Goal: Information Seeking & Learning: Learn about a topic

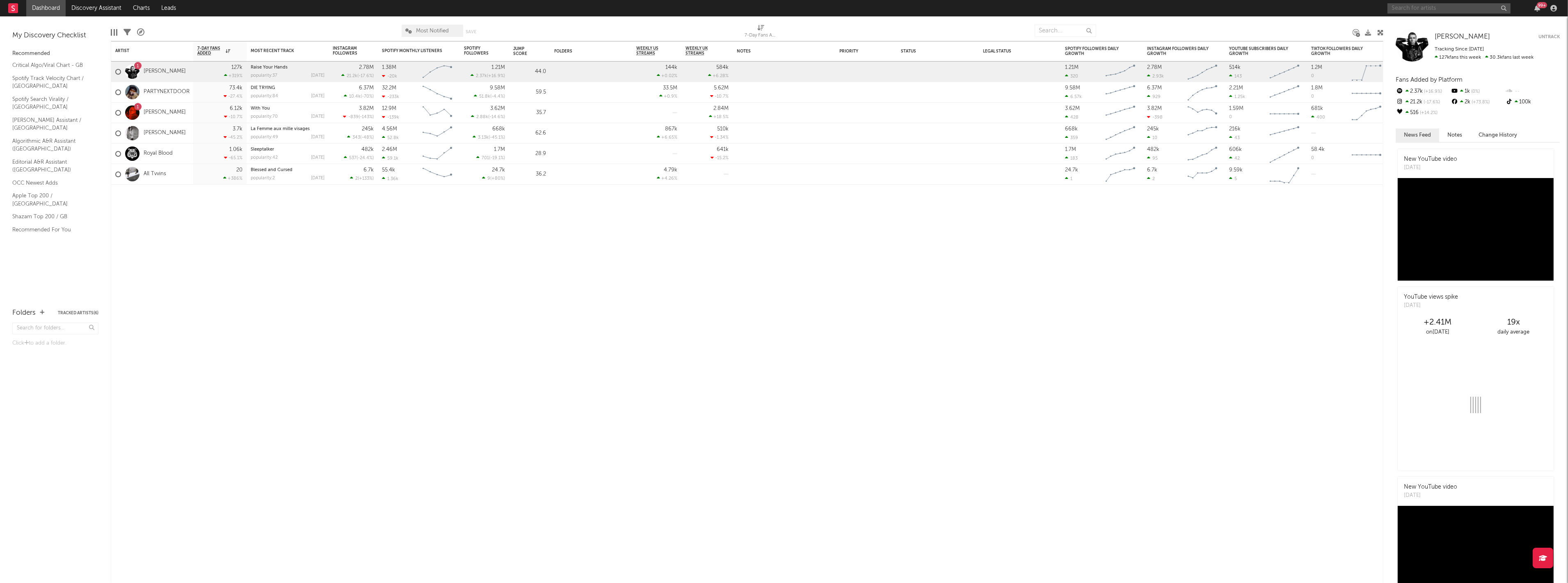
click at [1484, 10] on input "text" at bounding box center [1449, 8] width 123 height 10
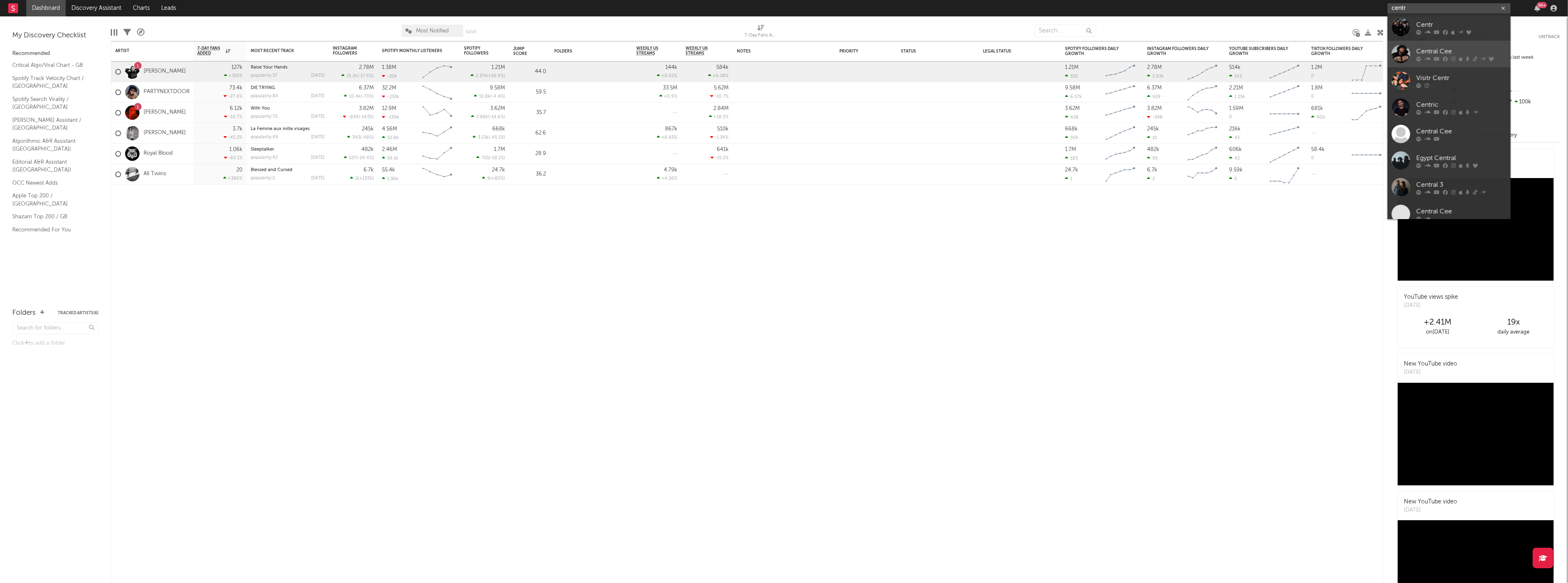
type input "centr"
click at [1406, 52] on div at bounding box center [1401, 54] width 18 height 18
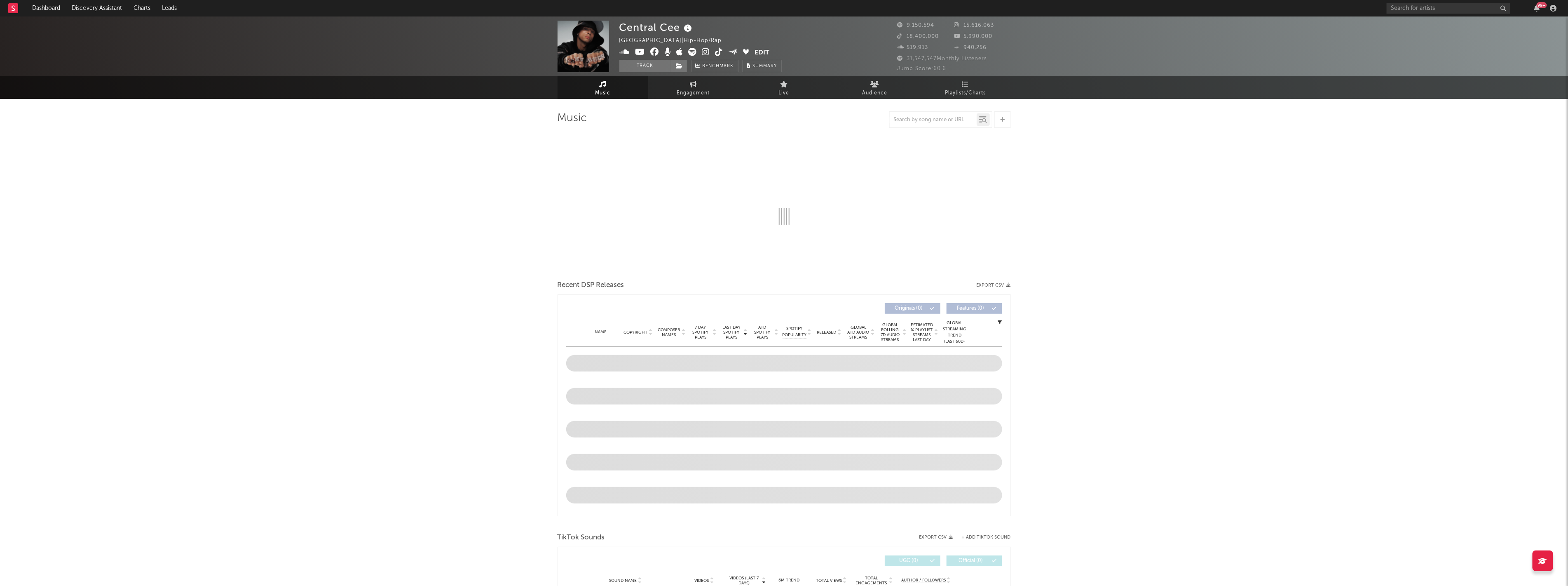
select select "6m"
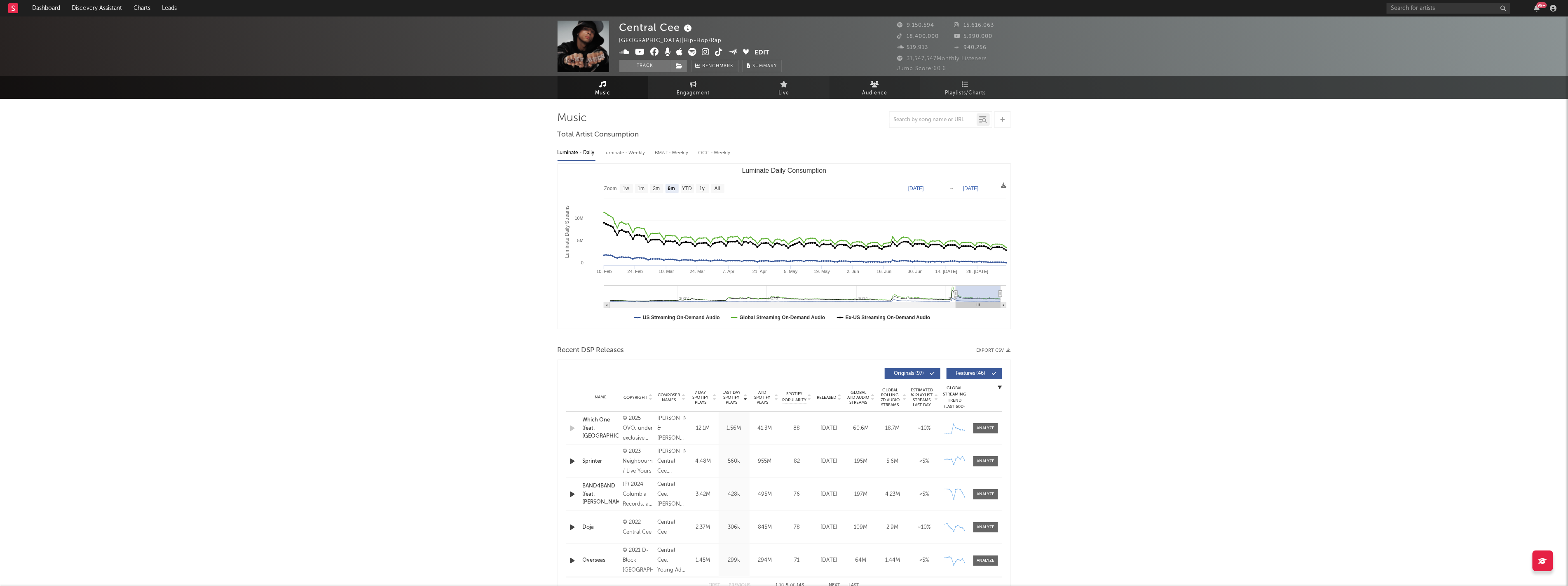
click at [858, 81] on link "Audience" at bounding box center [875, 87] width 90 height 23
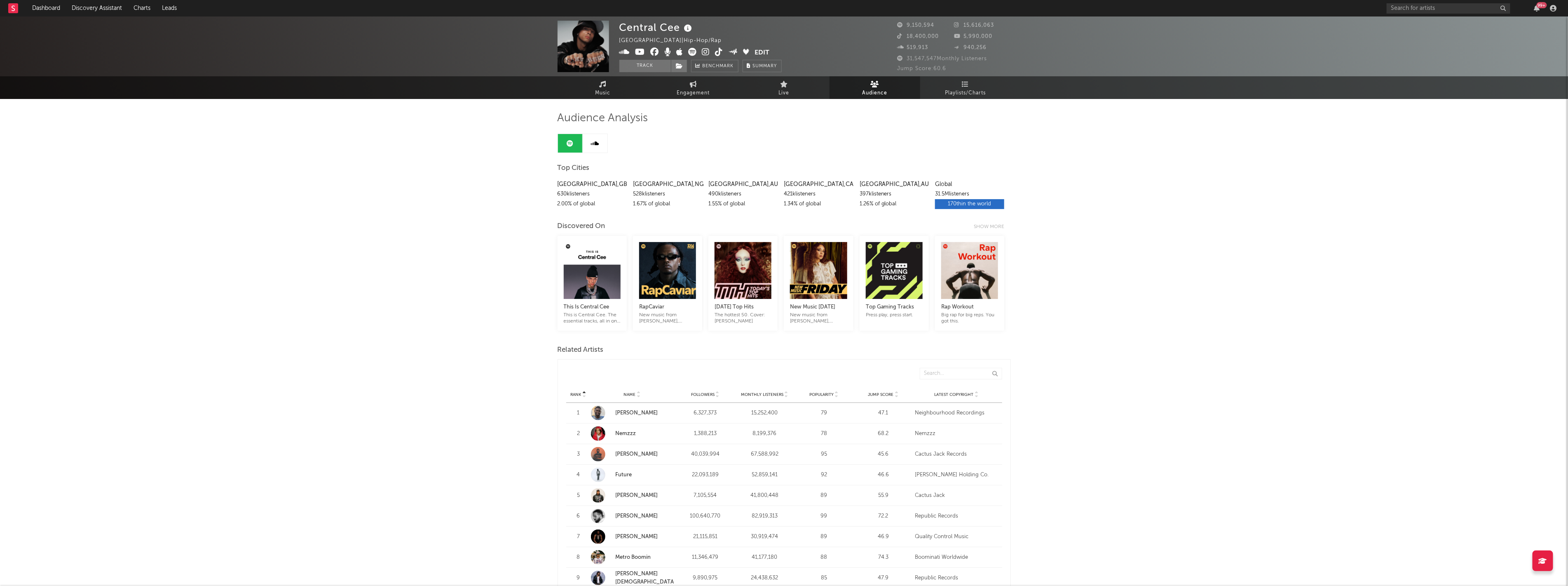
click at [605, 142] on link at bounding box center [595, 143] width 25 height 18
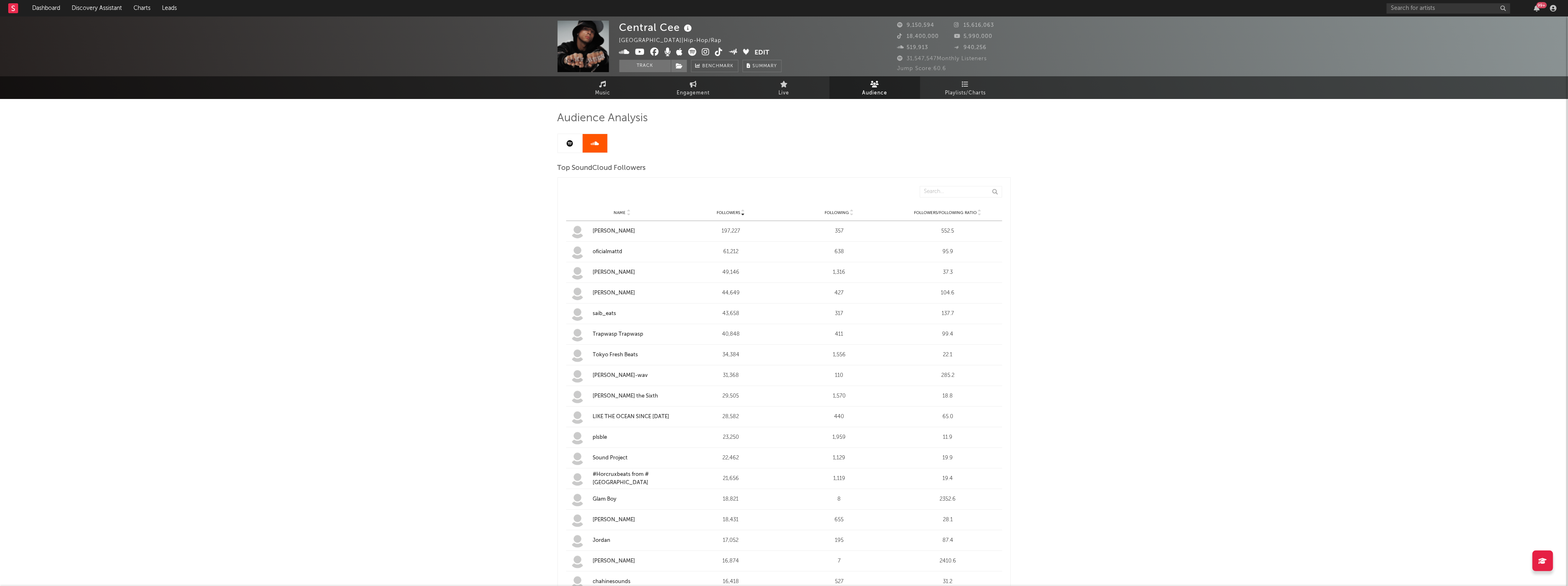
click at [574, 146] on link at bounding box center [571, 143] width 25 height 18
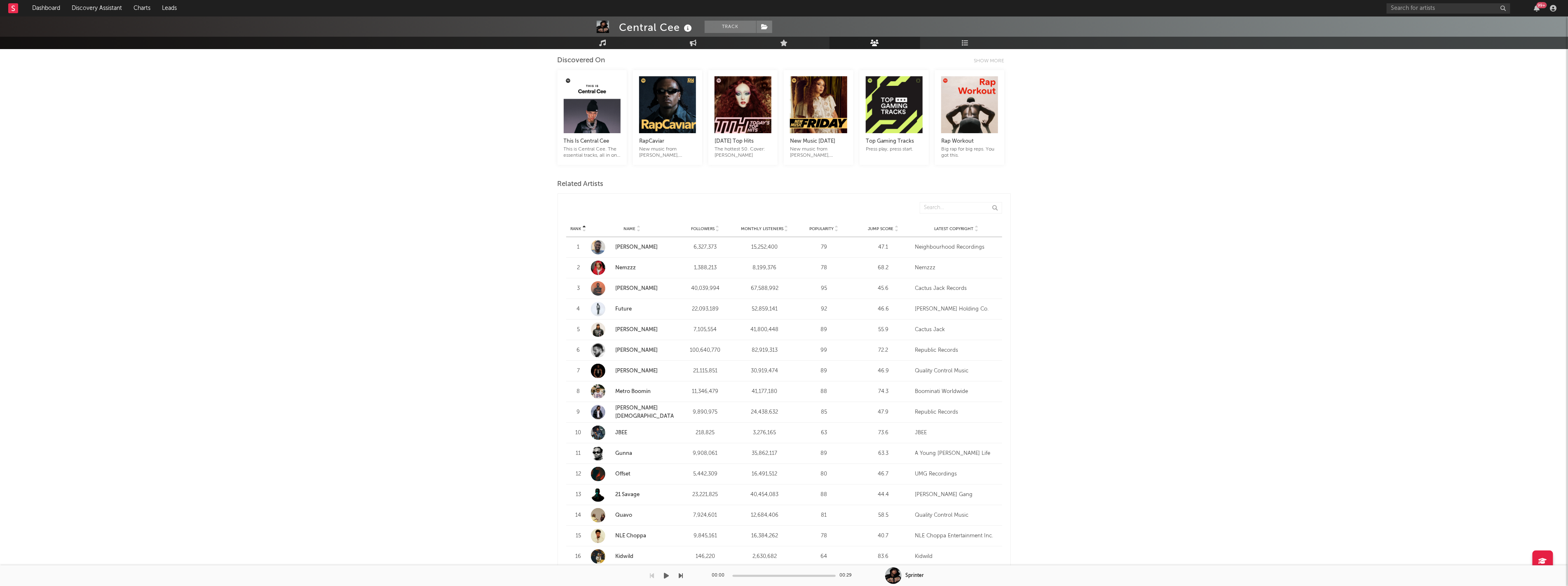
scroll to position [183, 0]
